Goal: Find specific page/section: Find specific page/section

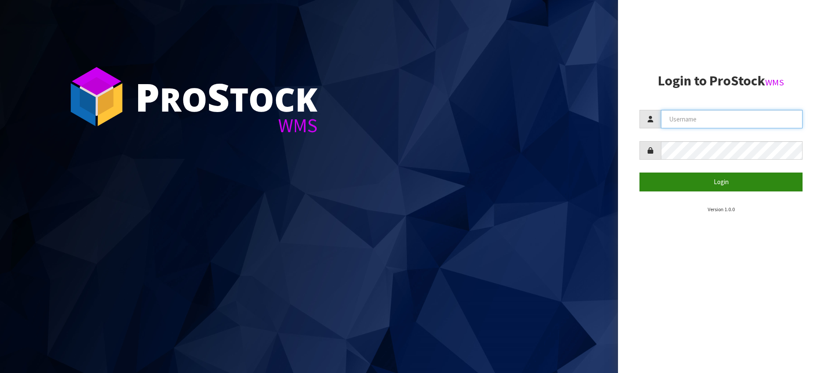
type input "[PERSON_NAME][EMAIL_ADDRESS][DOMAIN_NAME]"
click at [691, 182] on button "Login" at bounding box center [720, 182] width 163 height 18
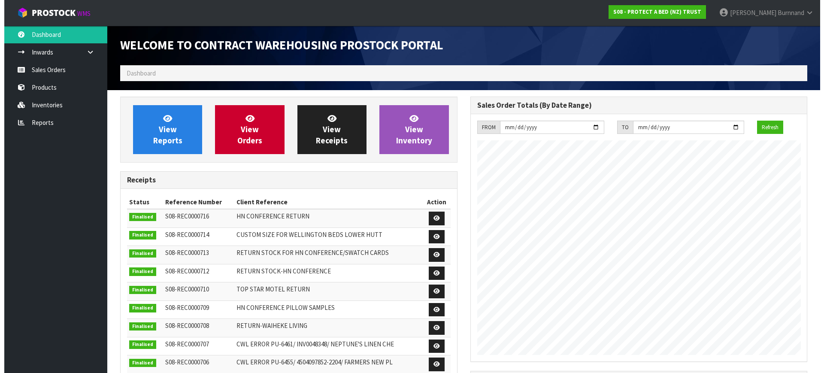
scroll to position [476, 350]
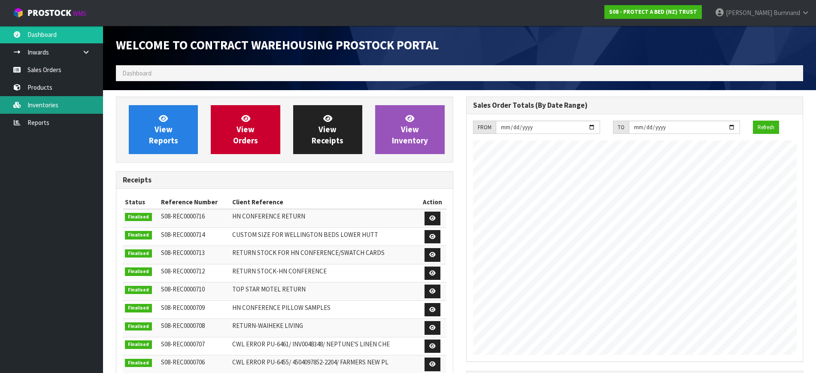
click at [47, 105] on link "Inventories" at bounding box center [51, 105] width 103 height 18
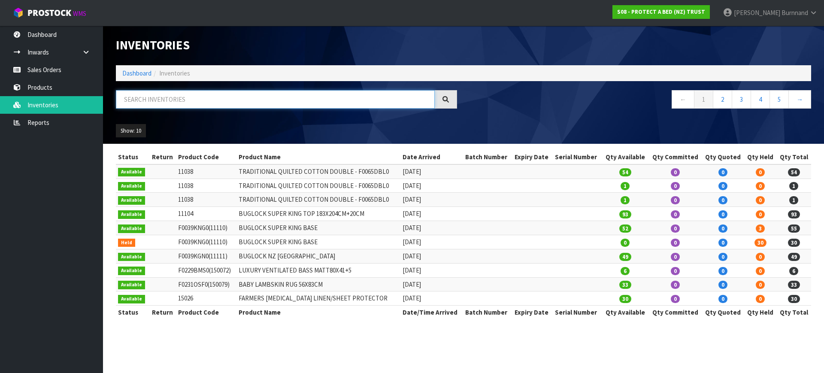
click at [128, 100] on input "text" at bounding box center [275, 99] width 319 height 18
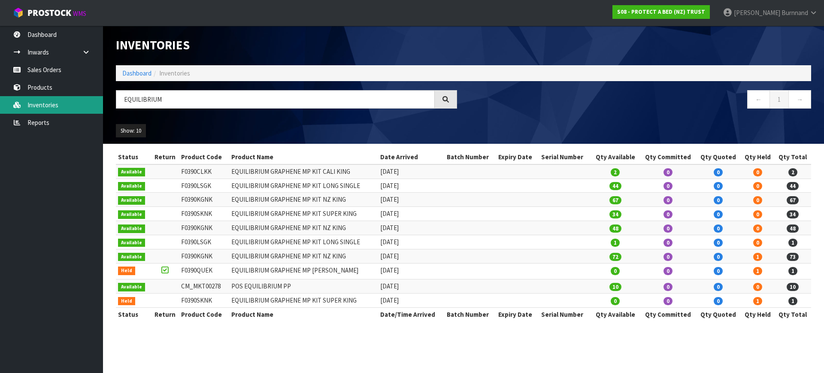
click at [52, 106] on link "Inventories" at bounding box center [51, 105] width 103 height 18
click at [170, 103] on input "EQUILIBRIUM" at bounding box center [275, 99] width 319 height 18
type input "E"
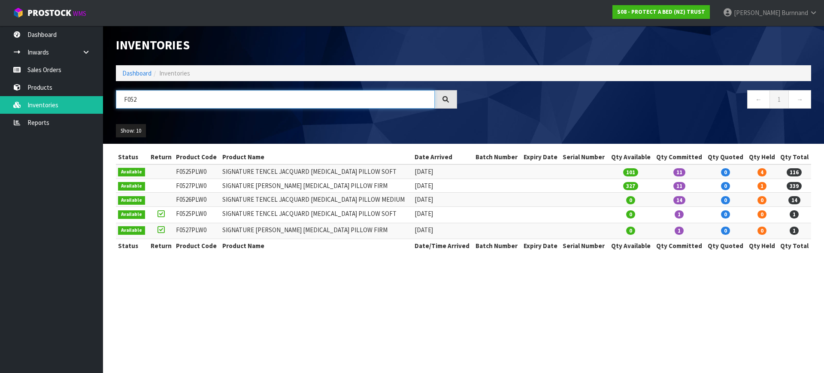
type input "F052"
